Goal: Check status: Check status

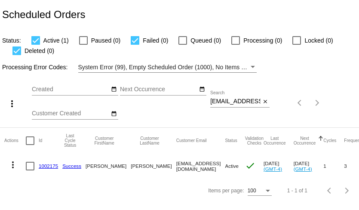
click at [234, 94] on div "[EMAIL_ADDRESS][DOMAIN_NAME] Search" at bounding box center [235, 99] width 50 height 17
click at [235, 99] on input "[EMAIL_ADDRESS][DOMAIN_NAME]" at bounding box center [235, 101] width 50 height 7
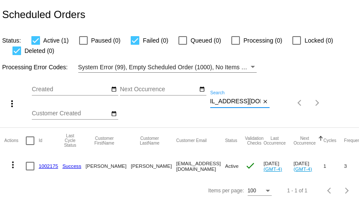
click at [235, 99] on input "[EMAIL_ADDRESS][DOMAIN_NAME]" at bounding box center [235, 101] width 50 height 7
paste input "[EMAIL_ADDRESS][PERSON_NAME][DOMAIN_NAME]"
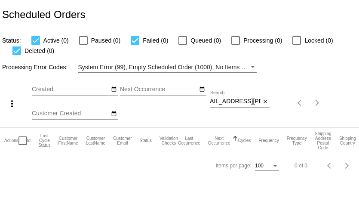
scroll to position [0, 0]
click at [241, 103] on input "[EMAIL_ADDRESS][PERSON_NAME][DOMAIN_NAME]" at bounding box center [235, 101] width 50 height 7
paste input "val-cosmo1"
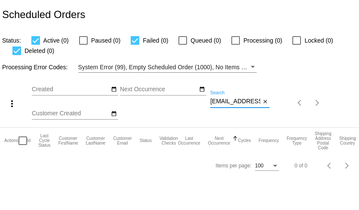
scroll to position [0, 6]
type input "[EMAIL_ADDRESS][PERSON_NAME][DOMAIN_NAME]"
